Goal: Complete application form

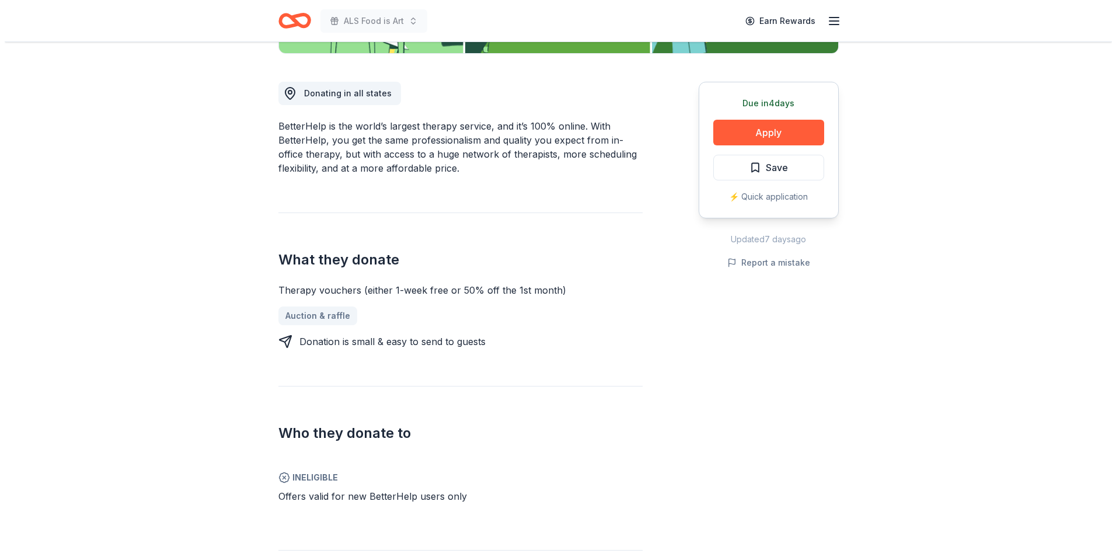
scroll to position [350, 0]
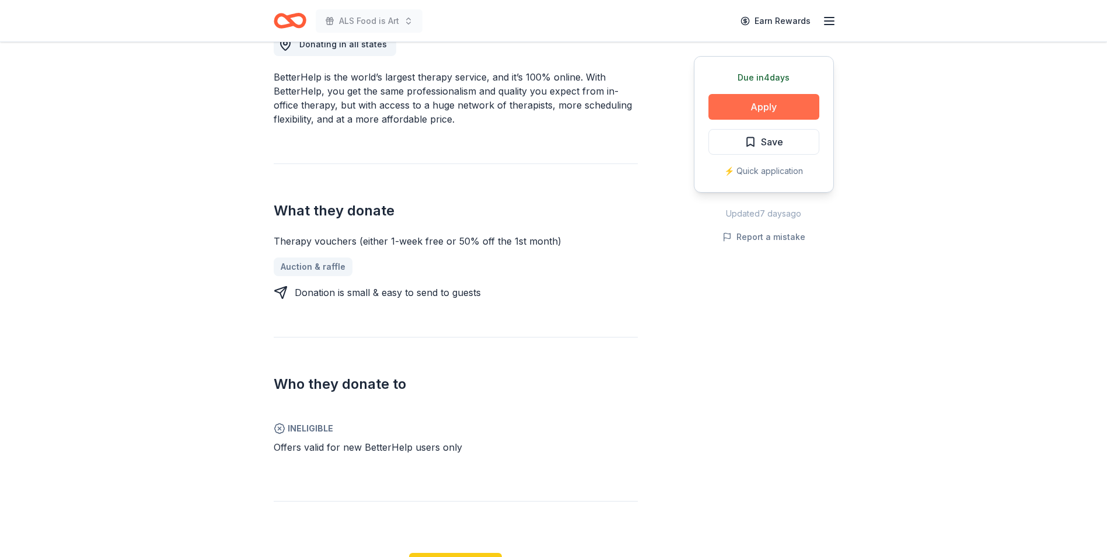
click at [778, 109] on button "Apply" at bounding box center [764, 107] width 111 height 26
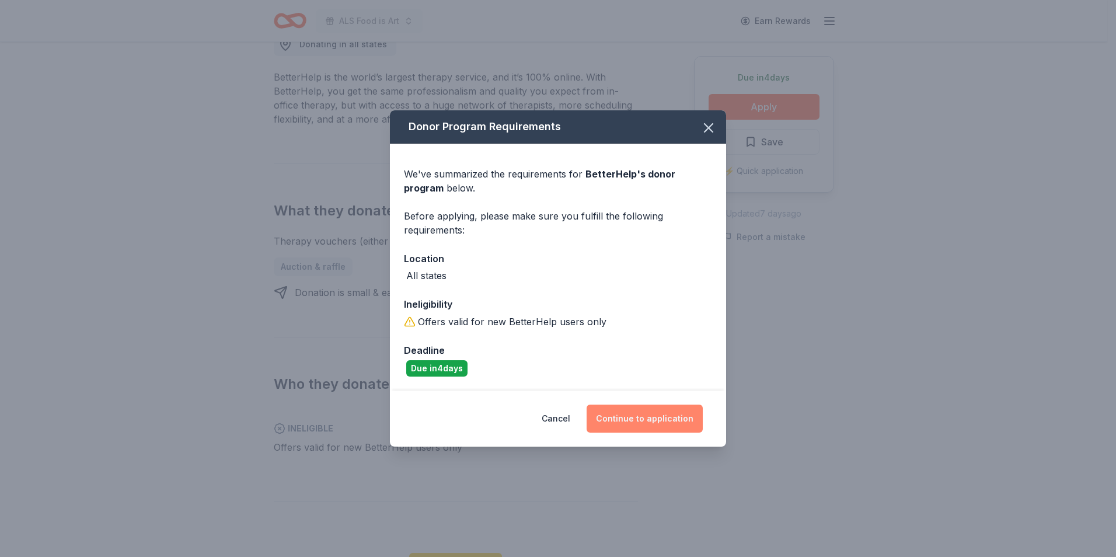
click at [649, 417] on button "Continue to application" at bounding box center [645, 418] width 116 height 28
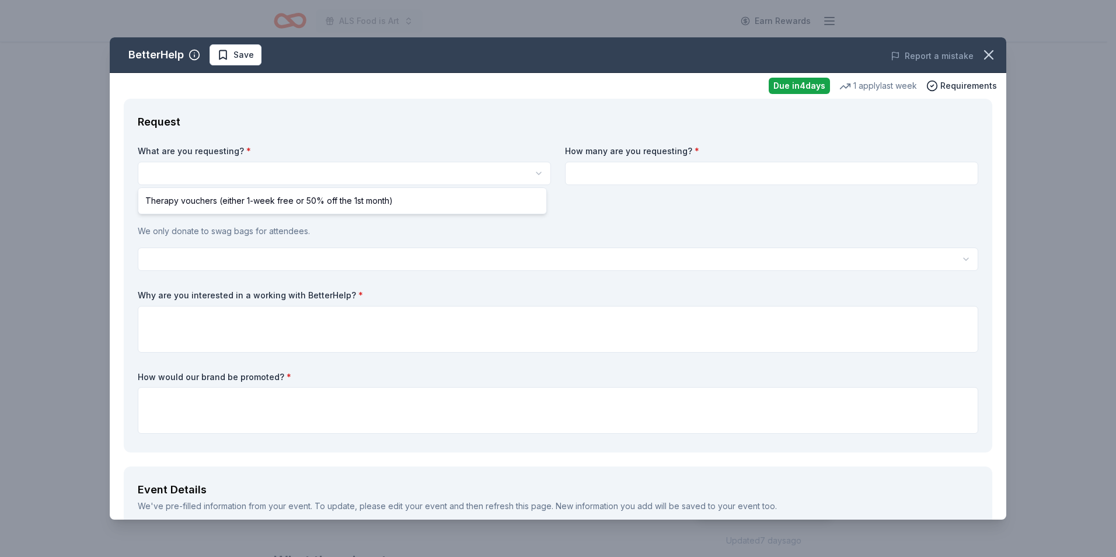
click at [259, 165] on html "ALS Food is Art Earn Rewards Due [DATE] Share BetterHelp New 1 apply last week …" at bounding box center [558, 278] width 1116 height 557
select select "Therapy vouchers (either 1-week free or 50% off the 1st month)"
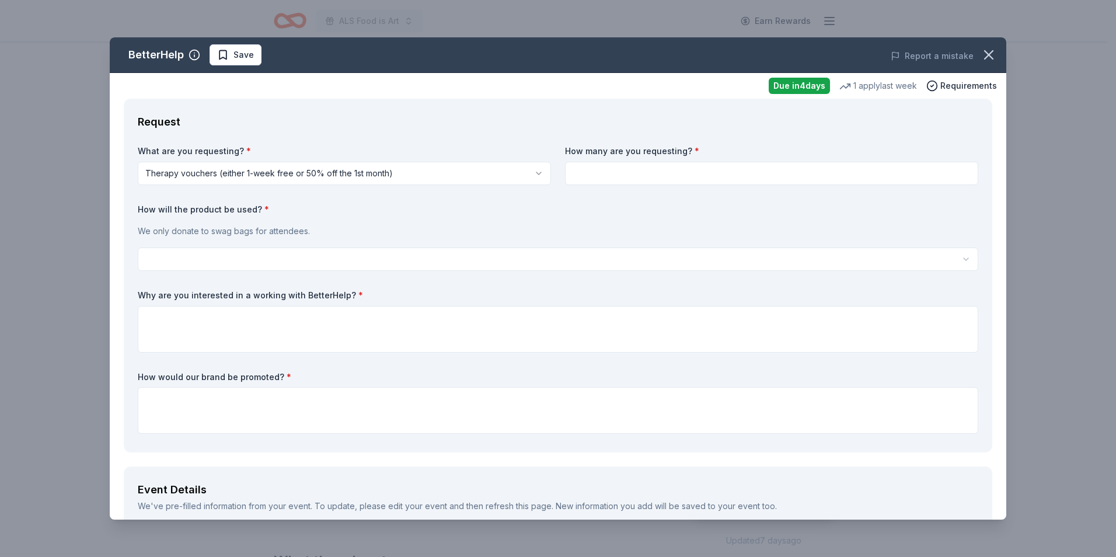
click at [669, 165] on input at bounding box center [771, 173] width 413 height 23
type input "2"
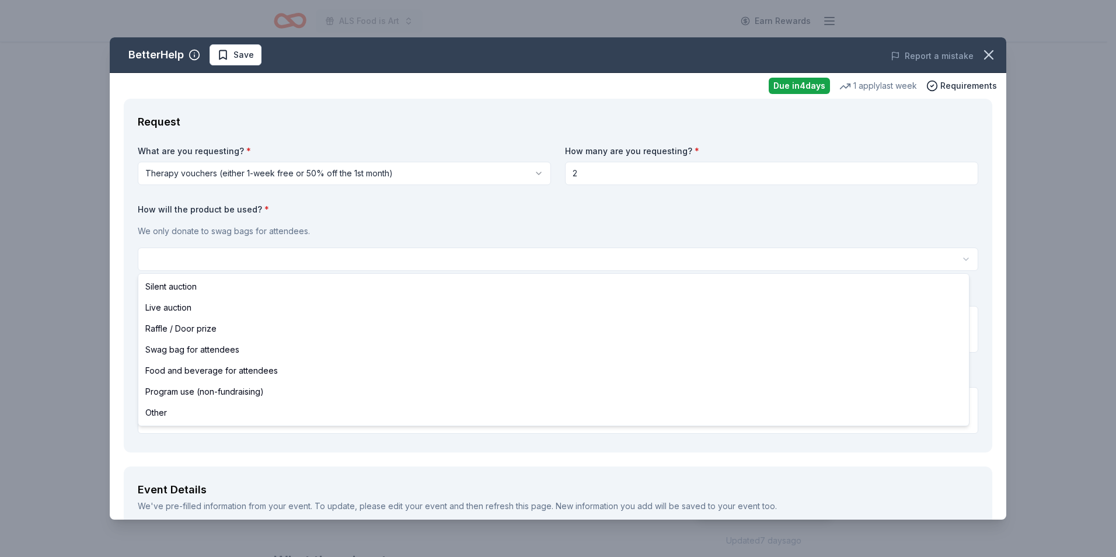
click at [222, 261] on html "ALS Food is Art Earn Rewards Due [DATE] Share BetterHelp New 1 apply last week …" at bounding box center [558, 278] width 1116 height 557
select select "swagBag"
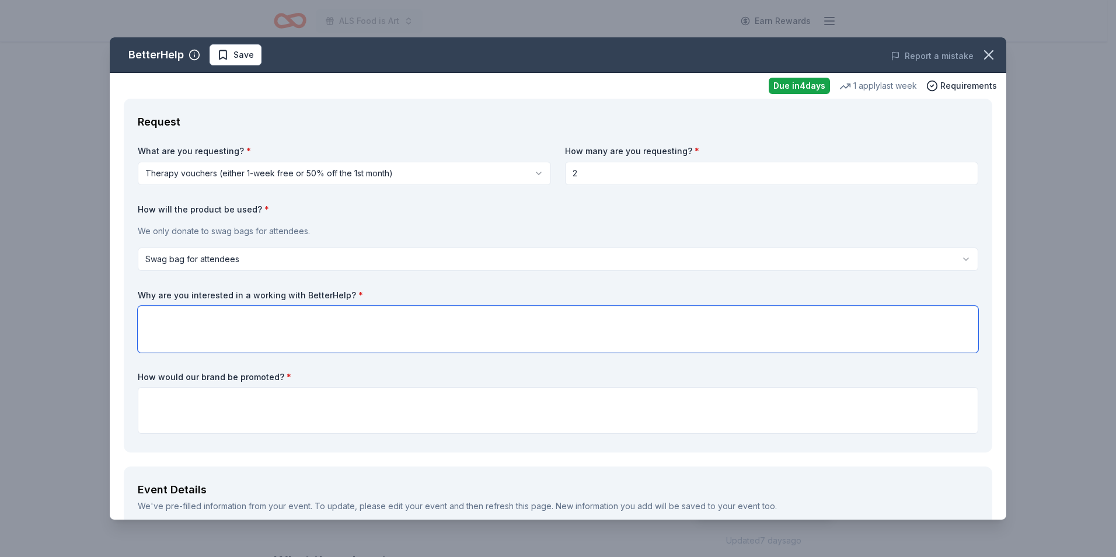
click at [175, 322] on textarea at bounding box center [558, 329] width 840 height 47
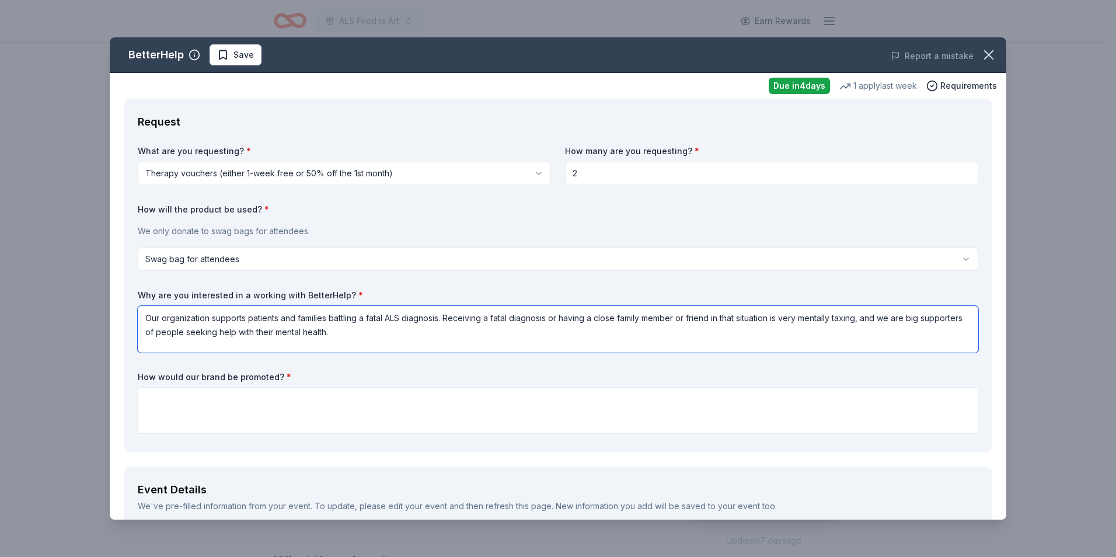
type textarea "Our organization supports patients and families battling a fatal ALS diagnosis.…"
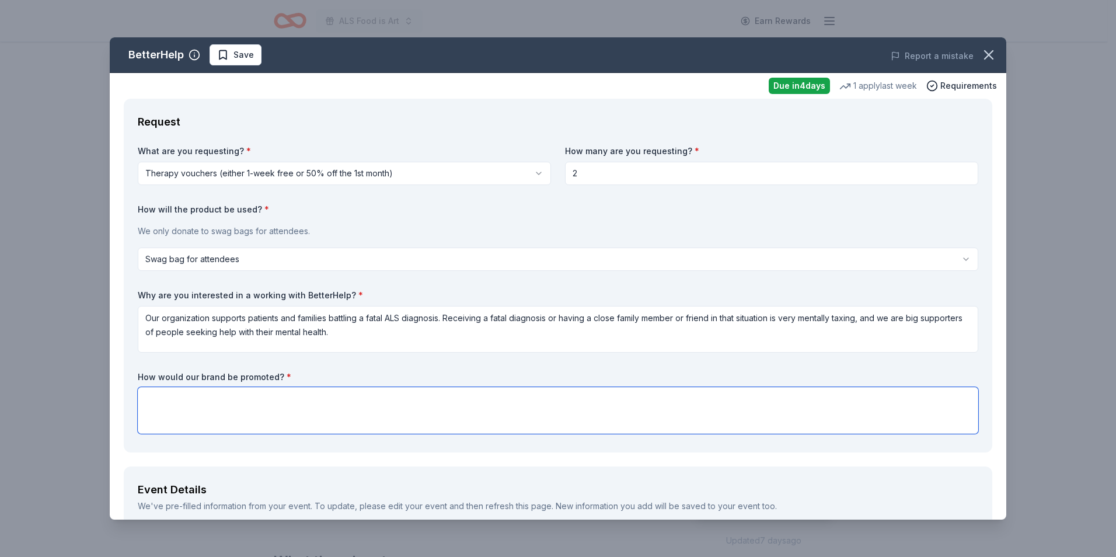
click at [233, 394] on textarea at bounding box center [558, 410] width 840 height 47
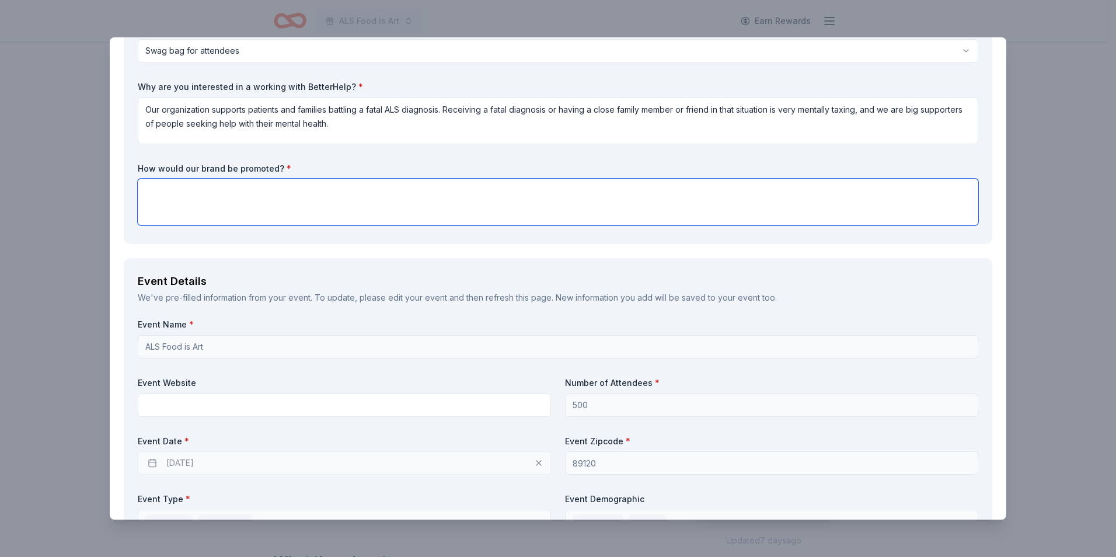
scroll to position [350, 0]
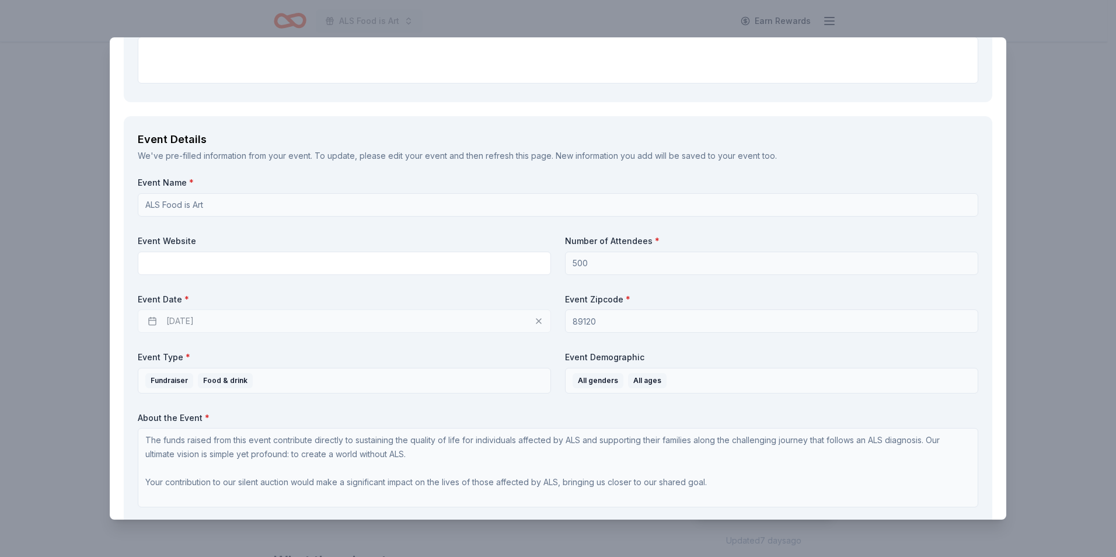
click at [184, 314] on div "[DATE]" at bounding box center [344, 320] width 413 height 23
click at [184, 318] on div "[DATE]" at bounding box center [344, 320] width 413 height 23
click at [533, 323] on div "[DATE]" at bounding box center [344, 320] width 413 height 23
click at [535, 322] on div "[DATE]" at bounding box center [344, 320] width 413 height 23
drag, startPoint x: 247, startPoint y: 312, endPoint x: 240, endPoint y: 313, distance: 6.5
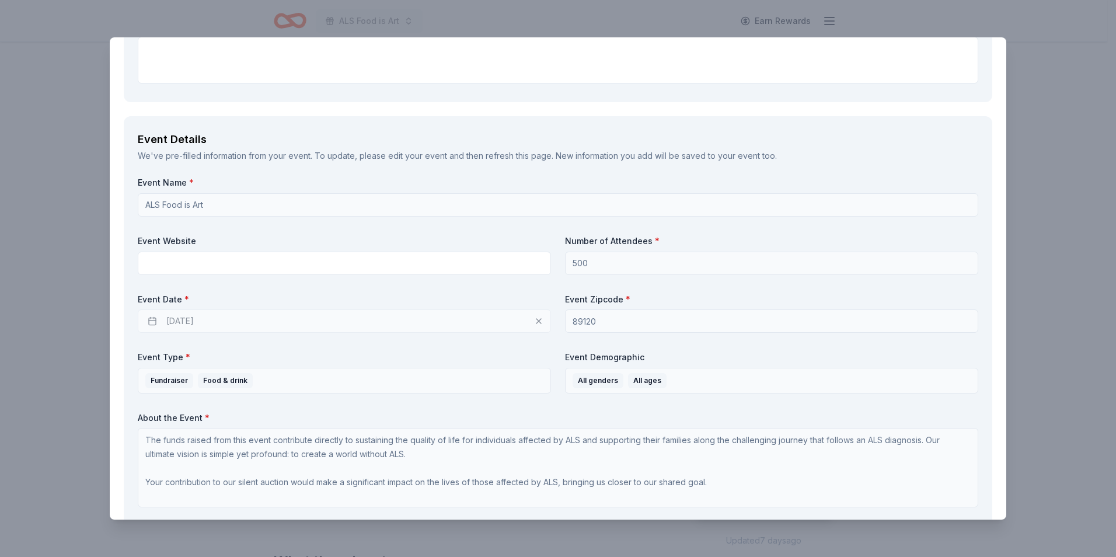
click at [241, 313] on div "Event Date * [DATE]" at bounding box center [344, 314] width 413 height 40
click at [224, 313] on div "[DATE]" at bounding box center [344, 320] width 413 height 23
click at [222, 313] on div "[DATE]" at bounding box center [344, 320] width 413 height 23
drag, startPoint x: 207, startPoint y: 302, endPoint x: 174, endPoint y: 291, distance: 35.1
click at [176, 294] on label "Event Date *" at bounding box center [344, 300] width 413 height 12
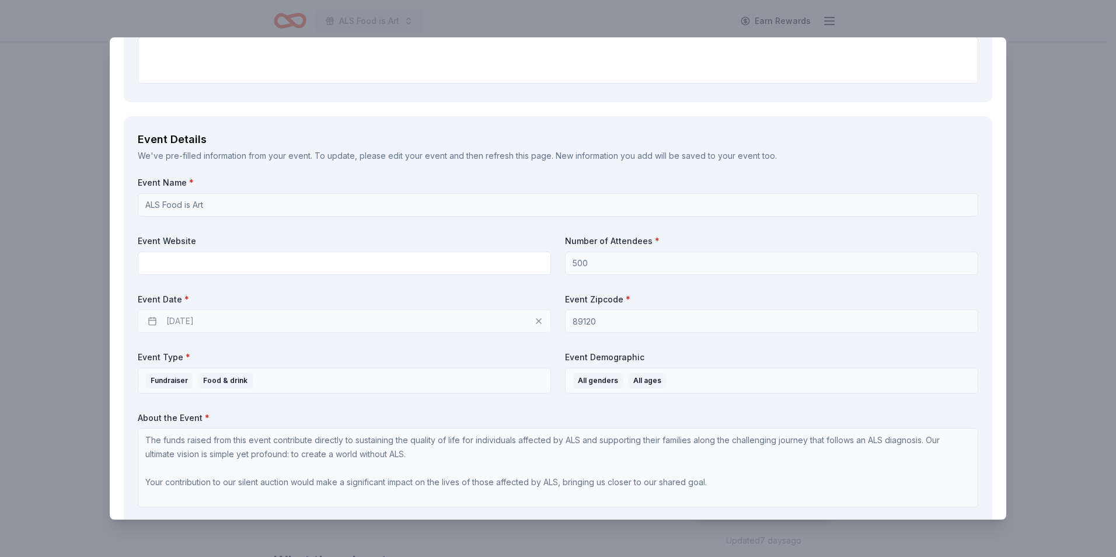
drag, startPoint x: 166, startPoint y: 282, endPoint x: 149, endPoint y: 312, distance: 34.2
click at [155, 305] on div "Event Name * ALS Food is Art Event Website Number of Attendees * 500 Event Date…" at bounding box center [558, 344] width 840 height 335
click at [147, 317] on div "[DATE]" at bounding box center [344, 320] width 413 height 23
click at [225, 329] on div "[DATE]" at bounding box center [344, 320] width 413 height 23
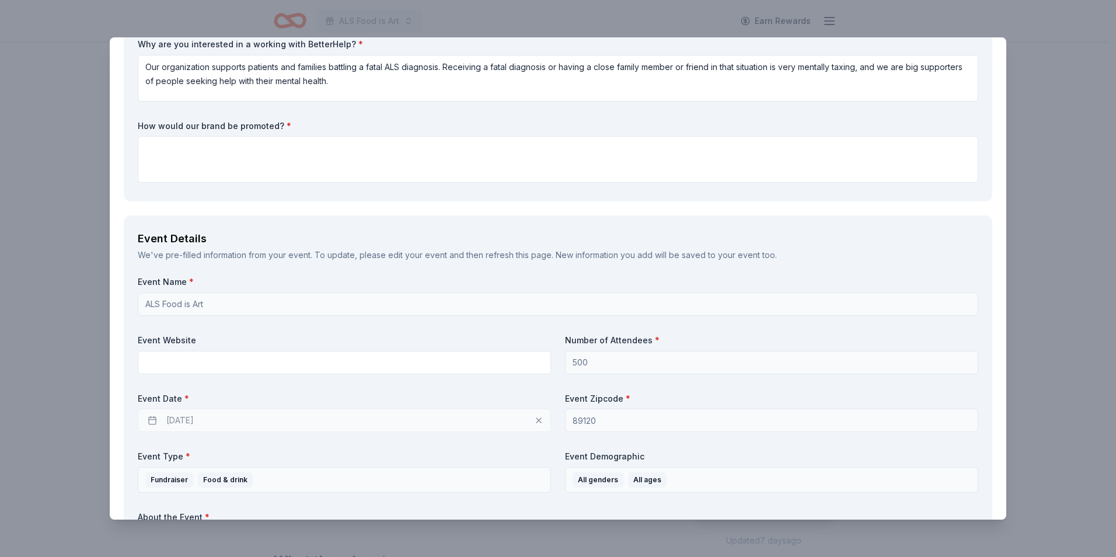
scroll to position [233, 0]
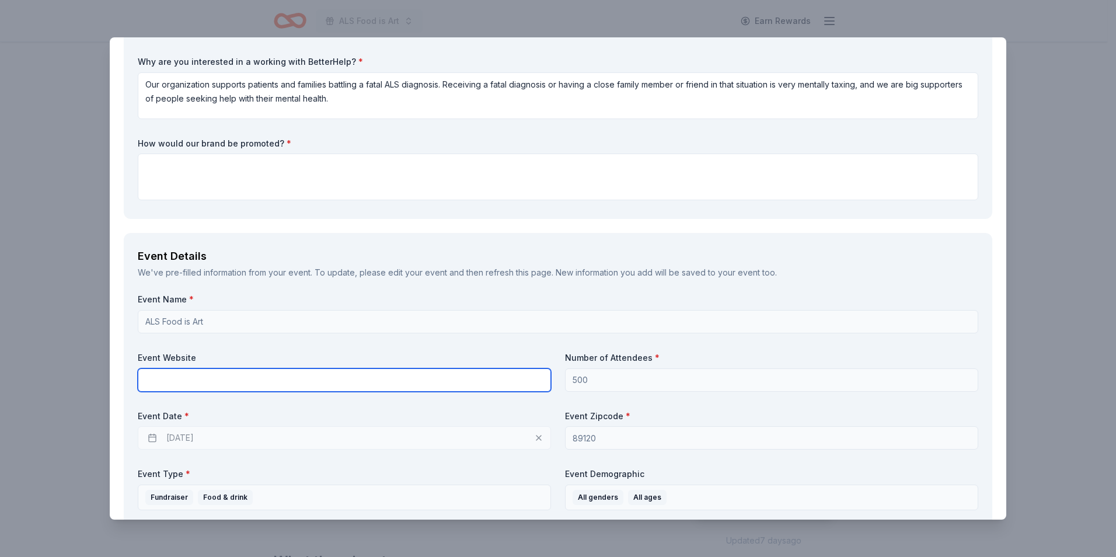
click at [239, 386] on input "text" at bounding box center [344, 379] width 413 height 23
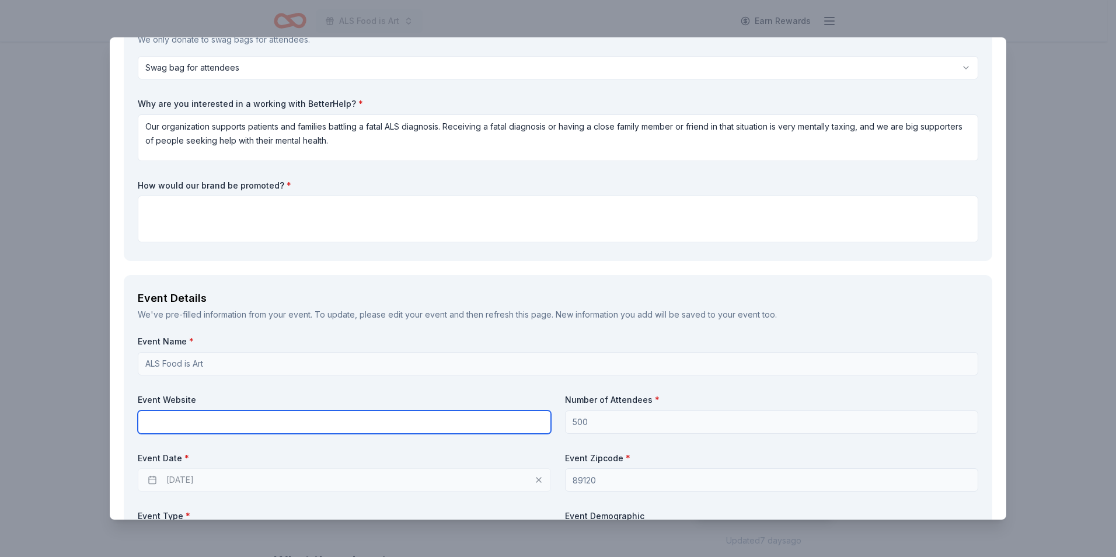
scroll to position [117, 0]
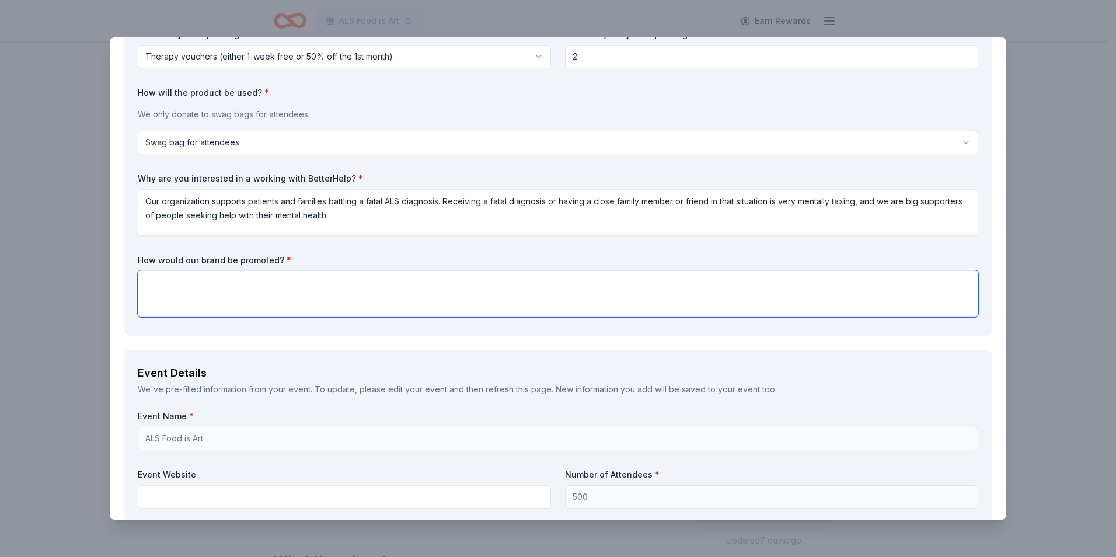
click at [204, 291] on textarea at bounding box center [558, 293] width 840 height 47
type textarea "Your brand would be included on signage at the event to acknowledge your donati…"
